Goal: Task Accomplishment & Management: Manage account settings

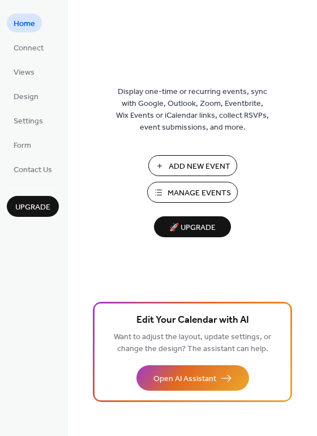
click at [181, 191] on span "Manage Events" at bounding box center [198, 193] width 63 height 12
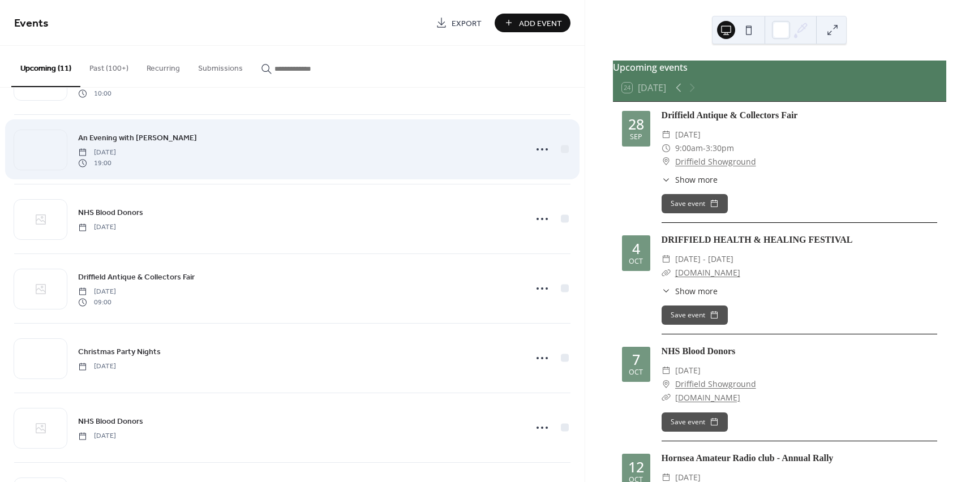
scroll to position [405, 0]
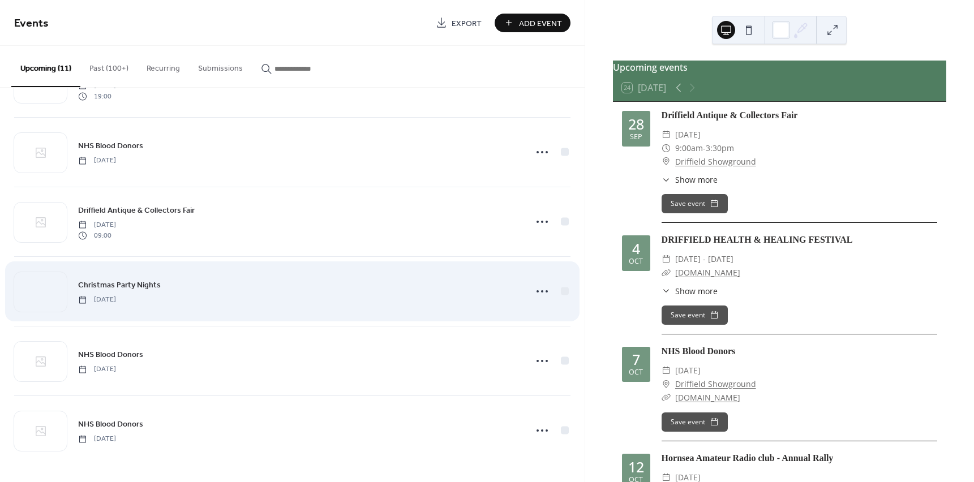
click at [265, 283] on div "Christmas Party Nights [DATE]" at bounding box center [298, 290] width 441 height 25
click at [536, 294] on icon at bounding box center [542, 291] width 18 height 18
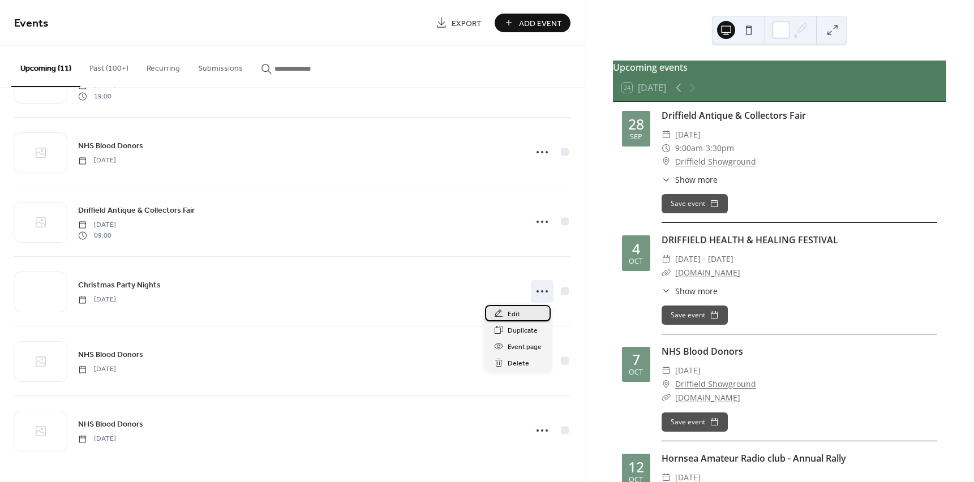
click at [515, 318] on span "Edit" at bounding box center [514, 314] width 12 height 12
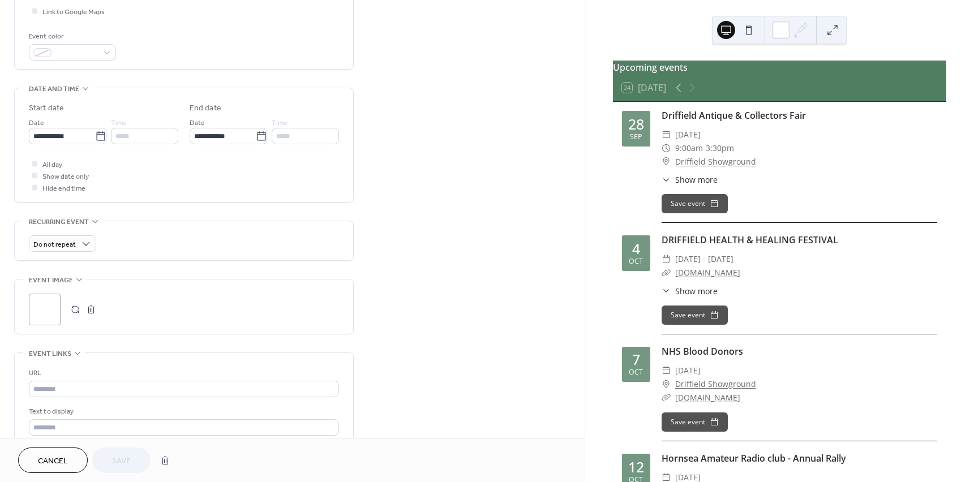
scroll to position [283, 0]
click at [79, 307] on button "button" at bounding box center [75, 307] width 16 height 16
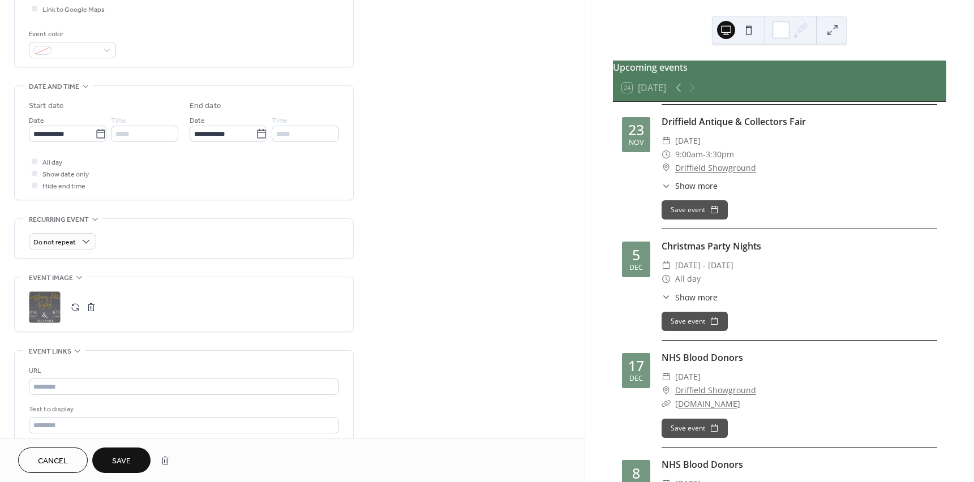
scroll to position [846, 0]
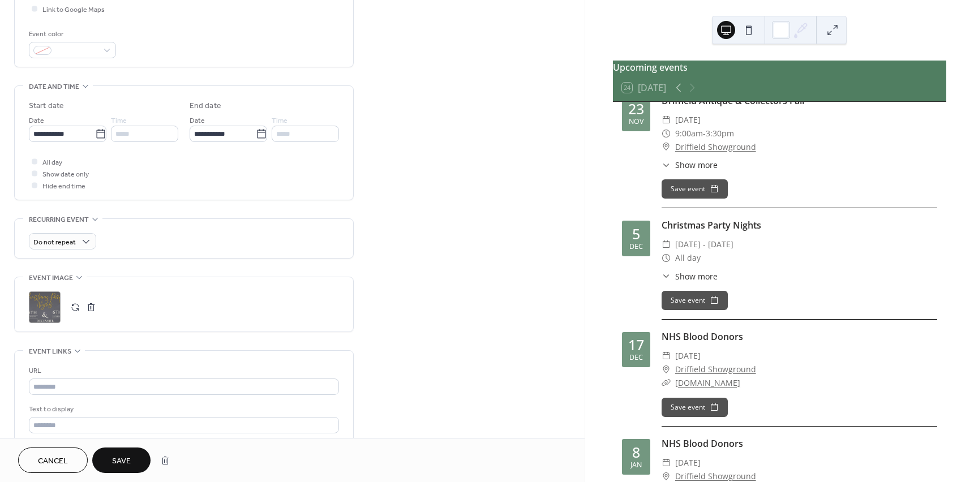
click at [664, 274] on icon at bounding box center [665, 276] width 9 height 9
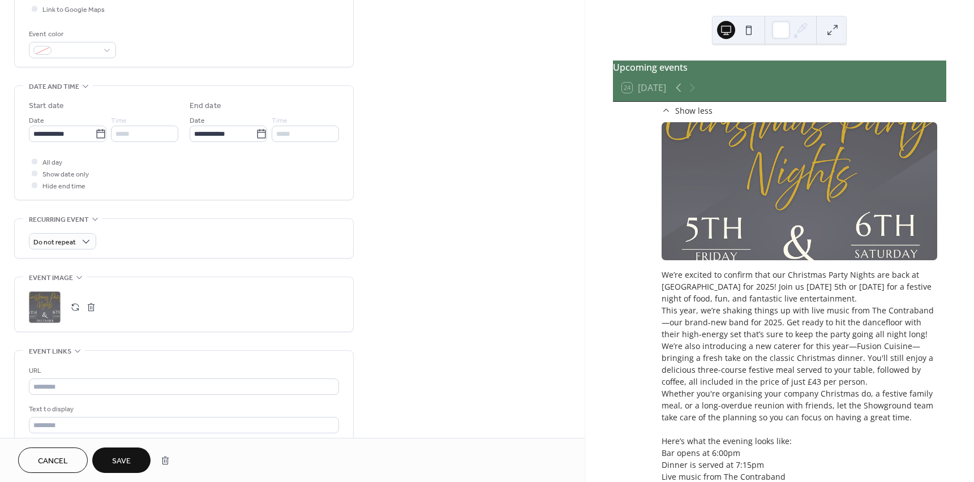
scroll to position [1016, 0]
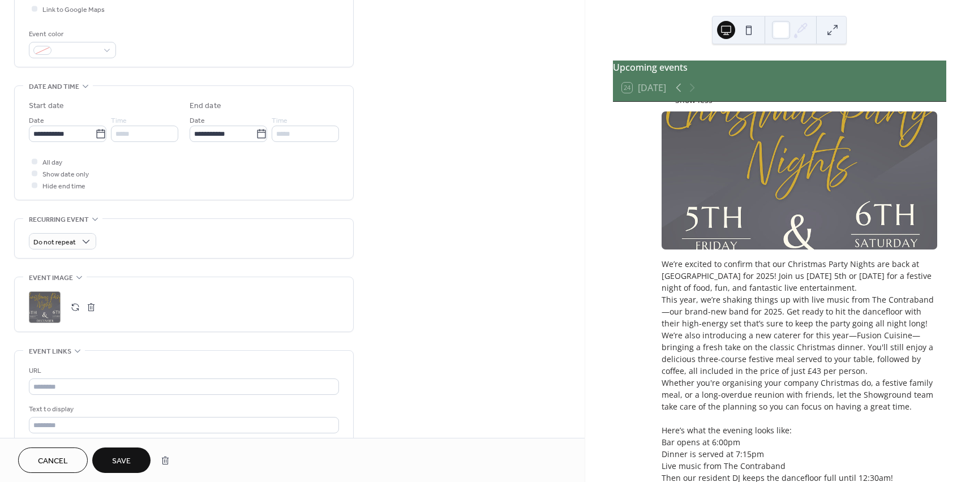
click at [71, 308] on button "button" at bounding box center [75, 307] width 16 height 16
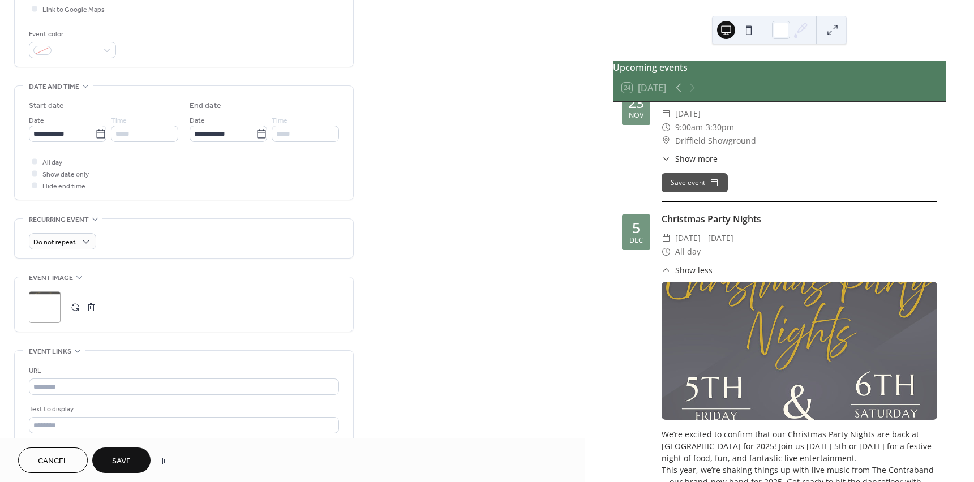
scroll to position [789, 0]
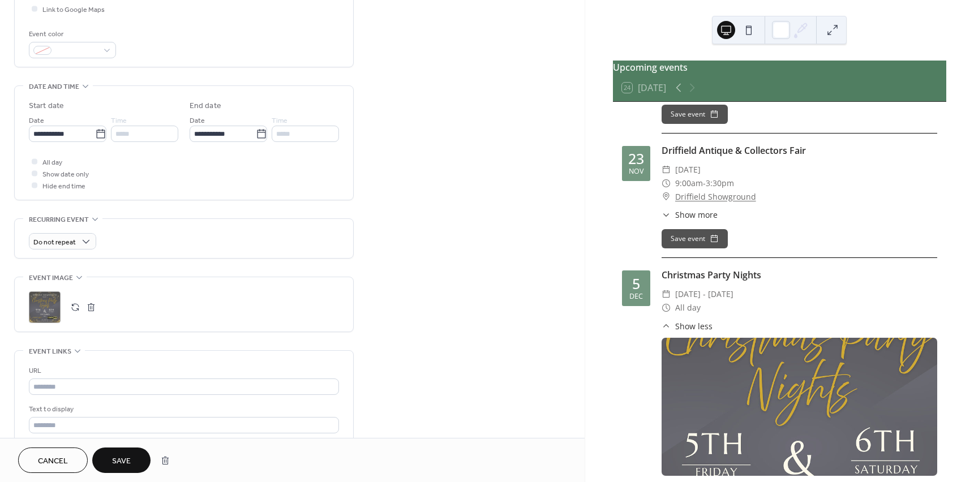
click at [700, 329] on span "Show less" at bounding box center [693, 326] width 37 height 12
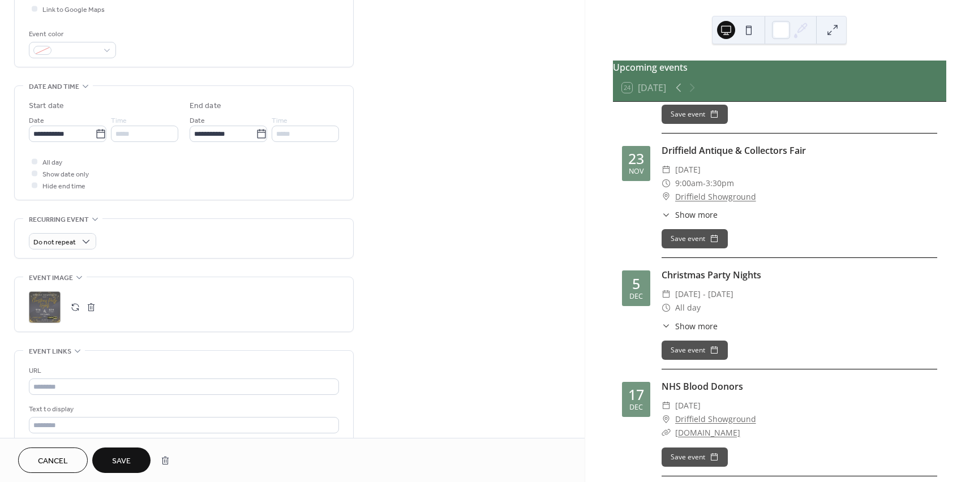
click at [693, 332] on span "Show more" at bounding box center [696, 326] width 42 height 12
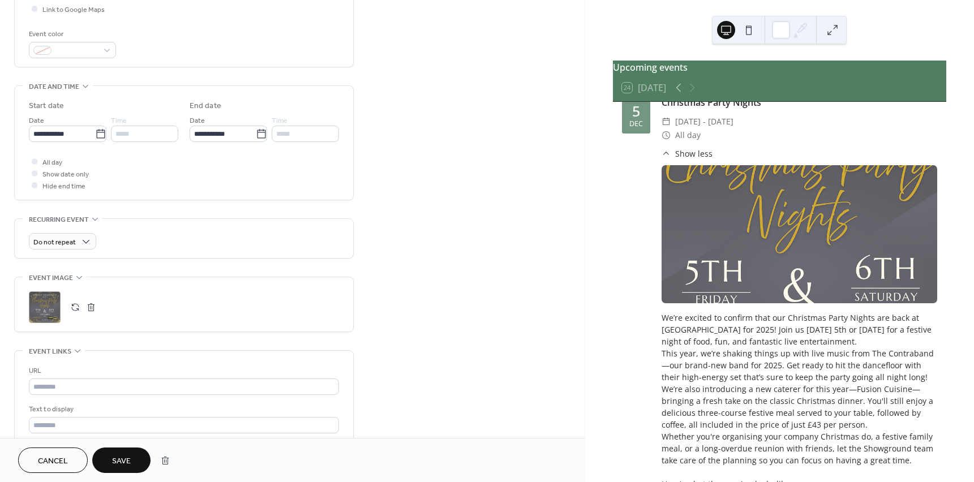
scroll to position [959, 0]
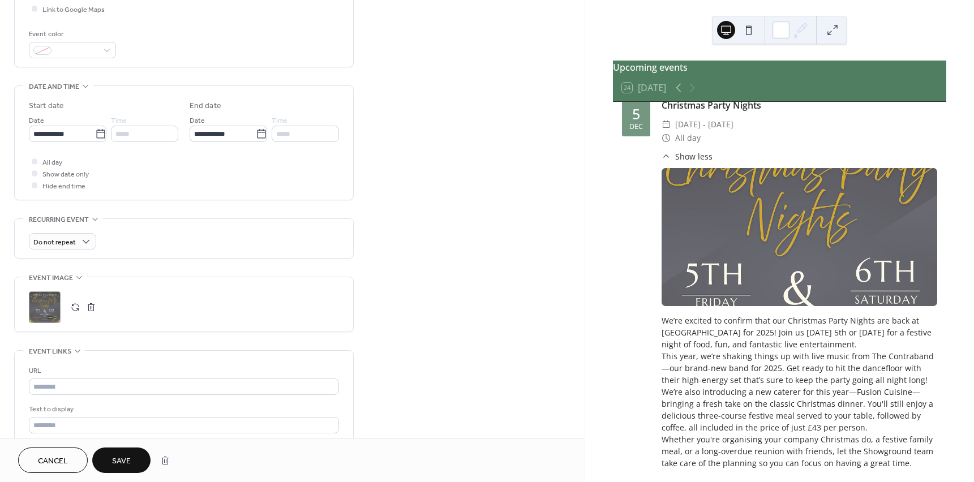
click at [686, 162] on span "Show less" at bounding box center [693, 157] width 37 height 12
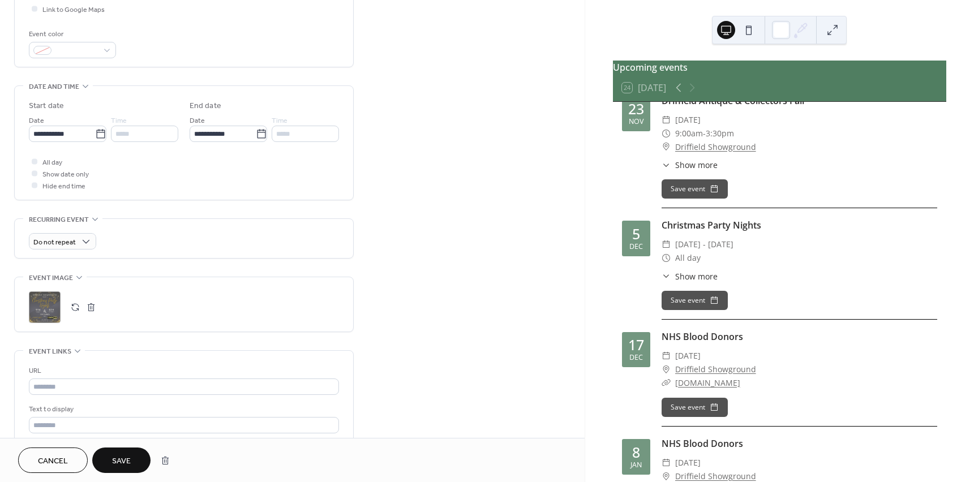
scroll to position [846, 0]
click at [71, 307] on button "button" at bounding box center [75, 307] width 16 height 16
click at [111, 458] on button "Save" at bounding box center [121, 460] width 58 height 25
